Goal: Task Accomplishment & Management: Complete application form

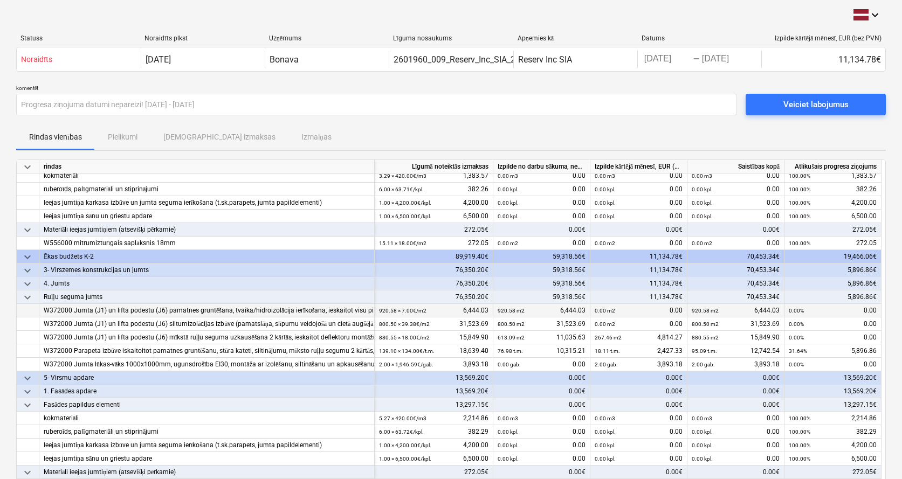
scroll to position [191, 0]
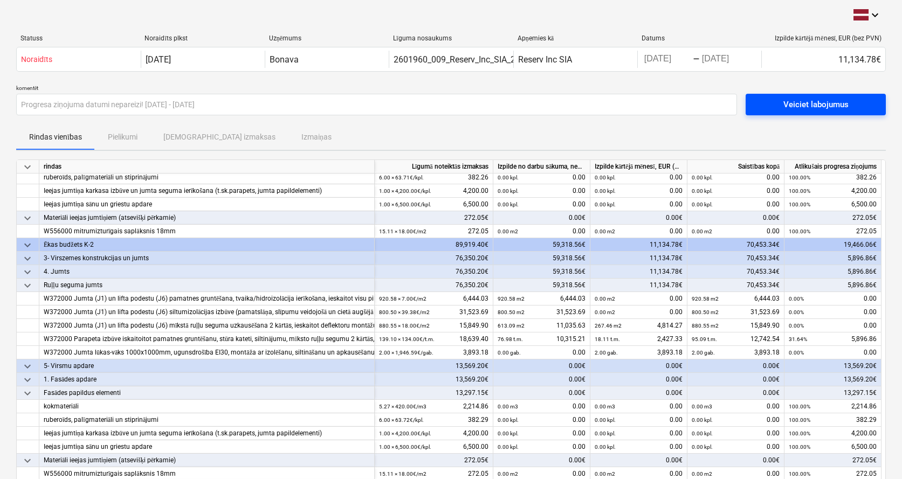
click at [836, 109] on div "Veiciet labojumus" at bounding box center [815, 105] width 65 height 14
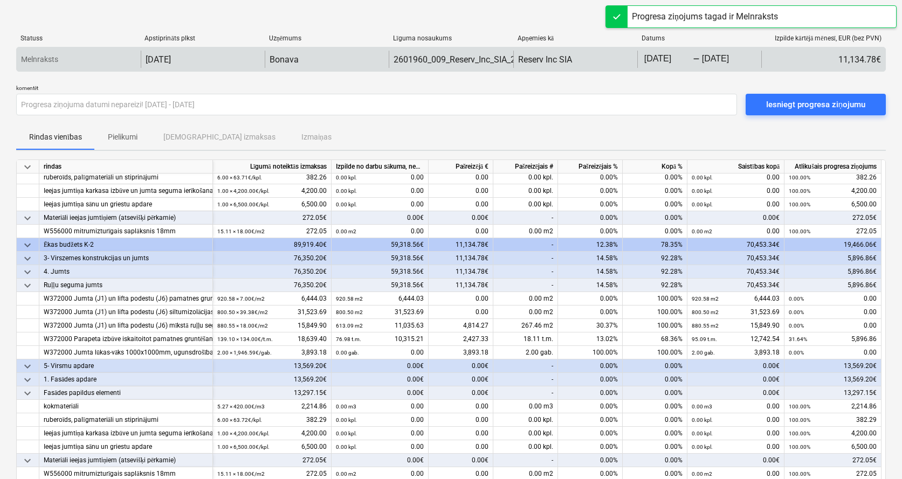
click at [689, 62] on body "keyboard_arrow_down Statuss Apstiprināts plkst Uzņēmums Līguma nosaukums Apņemi…" at bounding box center [451, 239] width 902 height 479
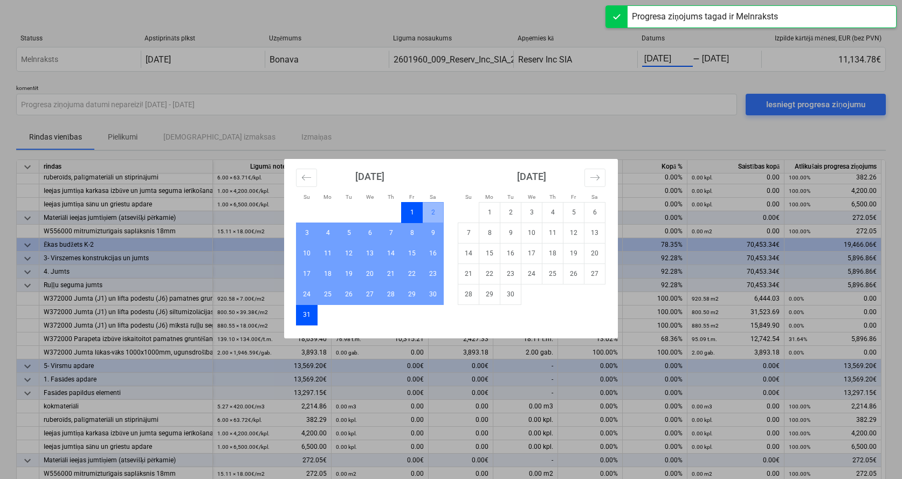
click at [412, 212] on td "1" at bounding box center [412, 212] width 21 height 20
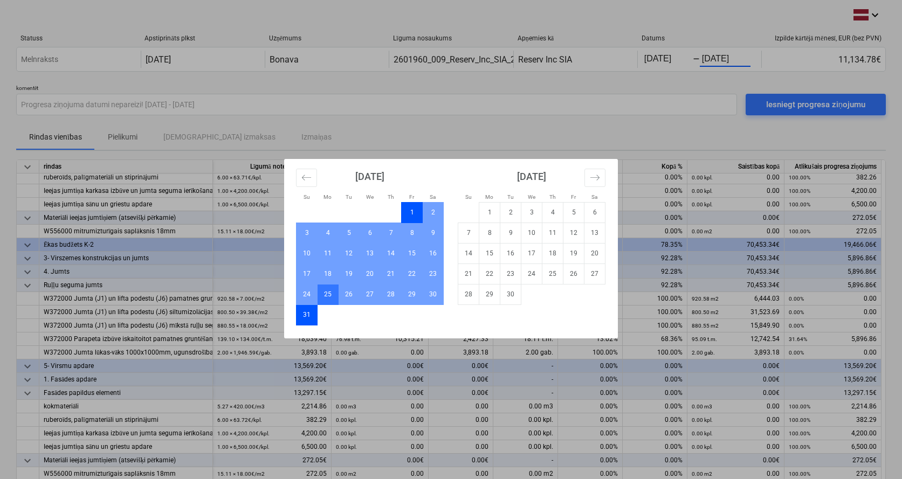
click at [330, 293] on td "25" at bounding box center [328, 294] width 21 height 20
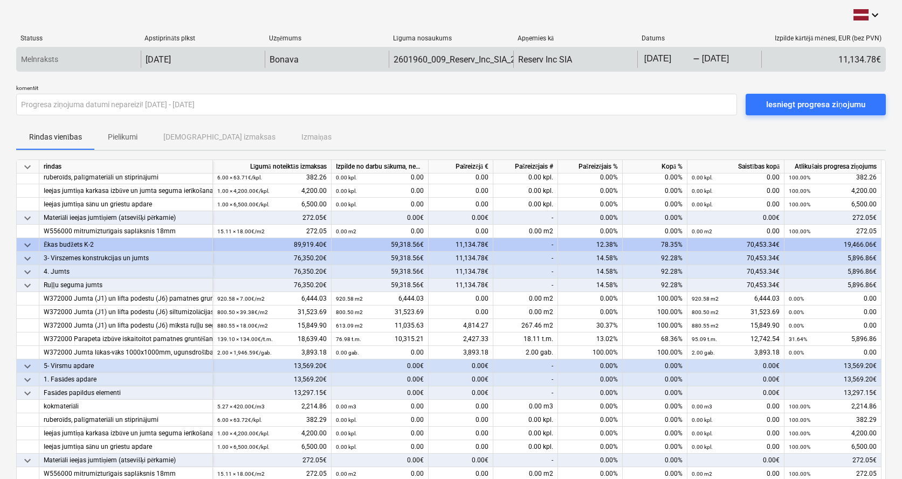
click at [709, 54] on body "keyboard_arrow_down Statuss Apstiprināts plkst Uzņēmums Līguma nosaukums Apņemi…" at bounding box center [451, 239] width 902 height 479
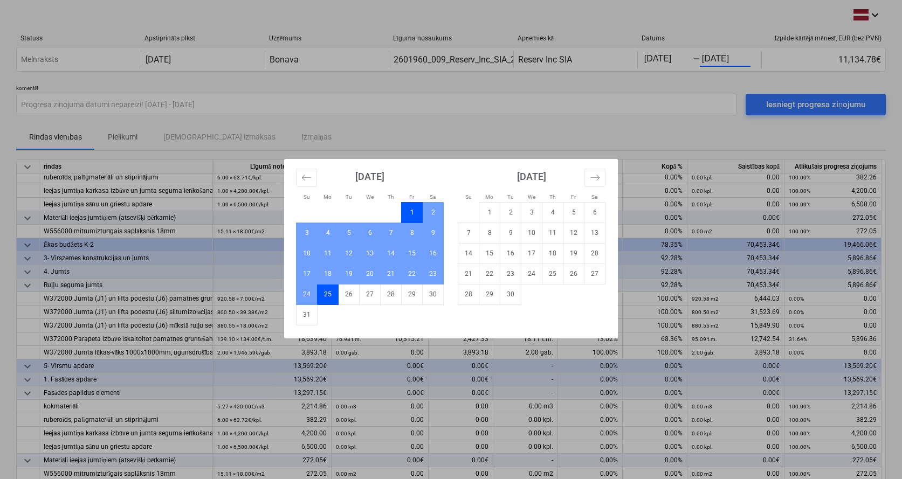
click at [691, 131] on div "Su Mo Tu We Th Fr Sa Su Mo Tu We Th Fr Sa [DATE] 1 2 3 4 5 6 7 8 9 10 11 12 13 …" at bounding box center [451, 239] width 902 height 479
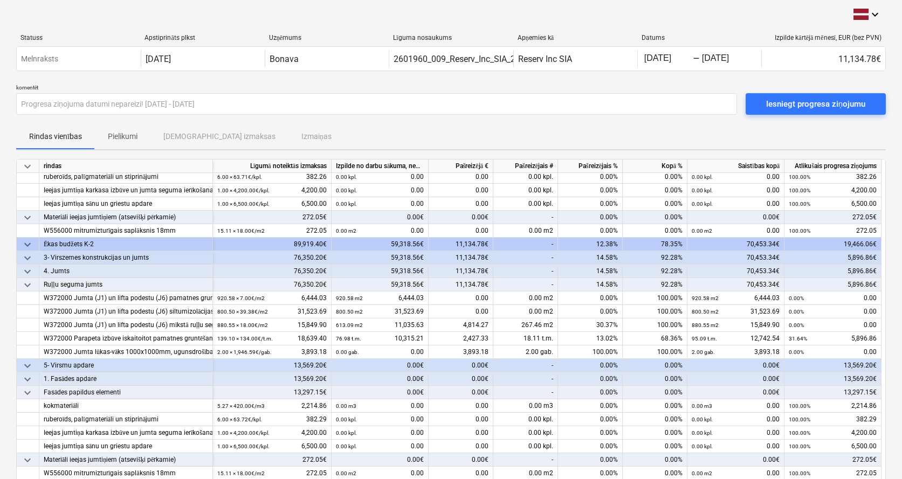
scroll to position [0, 0]
click at [807, 109] on div "Iesniegt progresa ziņojumu" at bounding box center [815, 105] width 99 height 14
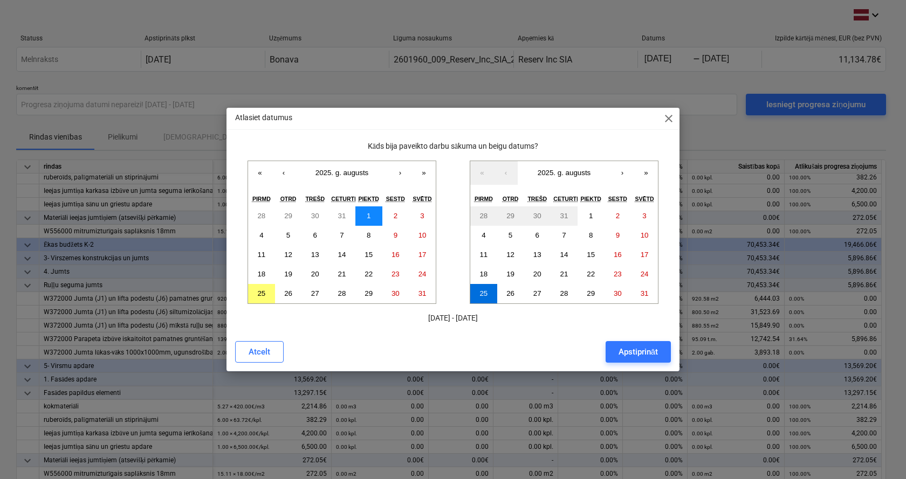
click at [367, 217] on abbr "1" at bounding box center [369, 216] width 4 height 8
click at [483, 295] on abbr "25" at bounding box center [483, 294] width 8 height 8
click at [626, 355] on div "Apstiprināt" at bounding box center [637, 352] width 39 height 14
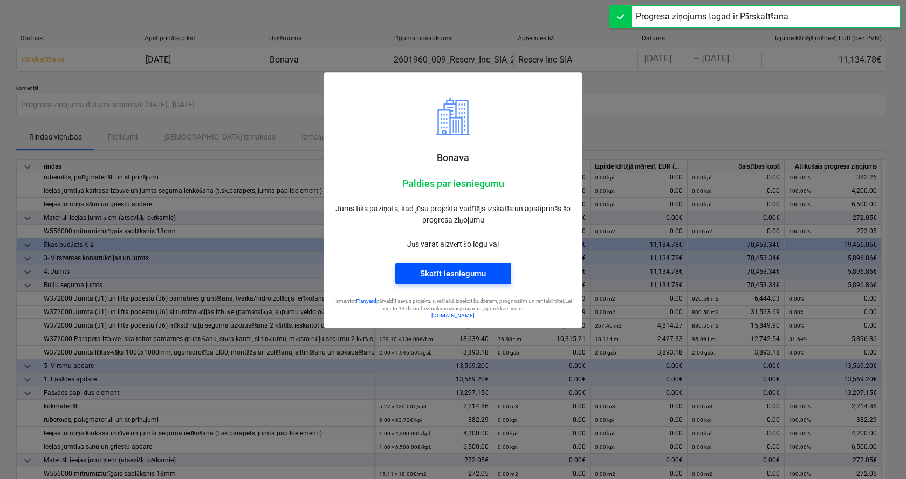
click at [483, 280] on div "Skatīt iesniegumu" at bounding box center [452, 274] width 65 height 14
